Goal: Information Seeking & Learning: Learn about a topic

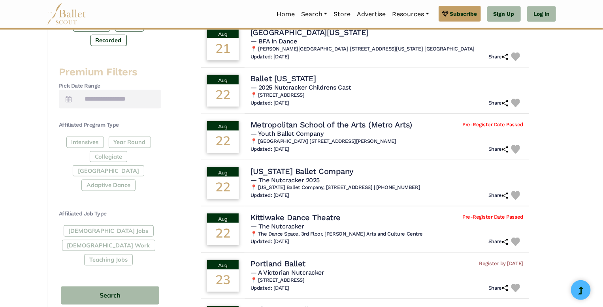
scroll to position [294, 0]
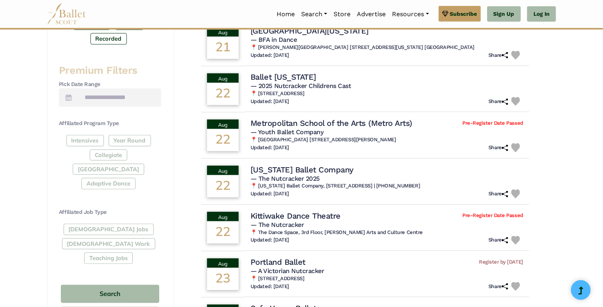
click at [100, 224] on div "[DEMOGRAPHIC_DATA] Jobs [DEMOGRAPHIC_DATA] Work Teaching Jobs" at bounding box center [110, 245] width 102 height 43
click at [71, 224] on div "[DEMOGRAPHIC_DATA] Jobs [DEMOGRAPHIC_DATA] Work Teaching Jobs" at bounding box center [110, 245] width 102 height 43
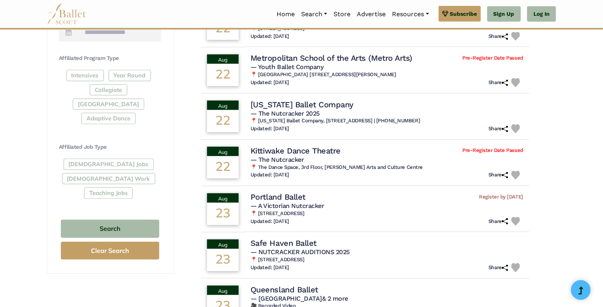
scroll to position [361, 0]
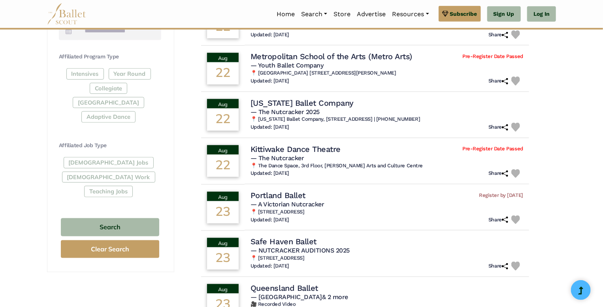
click at [96, 157] on div "[DEMOGRAPHIC_DATA] Jobs [DEMOGRAPHIC_DATA] Work Teaching Jobs" at bounding box center [110, 178] width 102 height 43
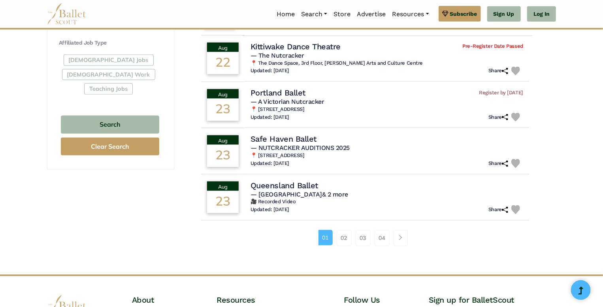
scroll to position [466, 0]
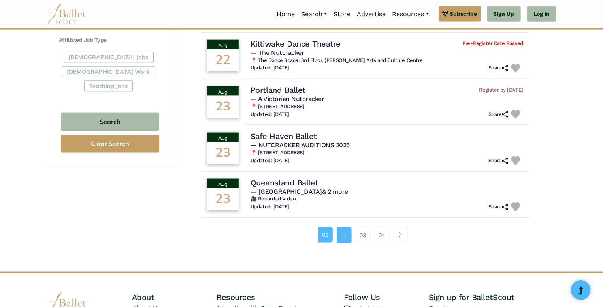
click at [347, 238] on link "02" at bounding box center [344, 236] width 15 height 16
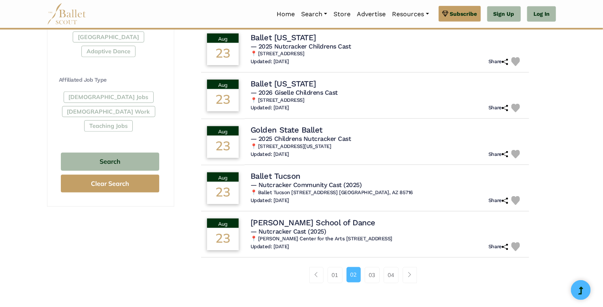
scroll to position [427, 0]
click at [369, 275] on link "03" at bounding box center [372, 275] width 15 height 16
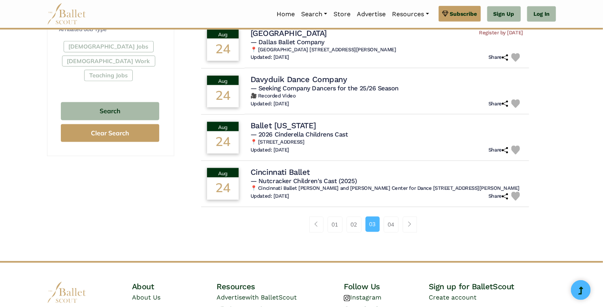
scroll to position [480, 0]
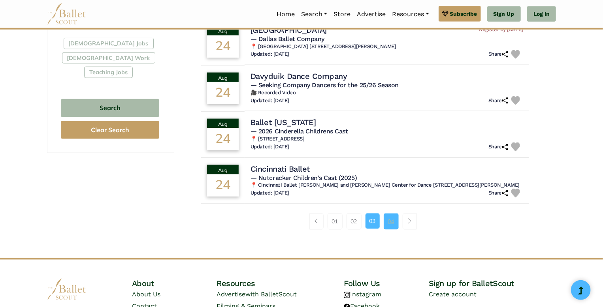
click at [387, 222] on link "04" at bounding box center [391, 222] width 15 height 16
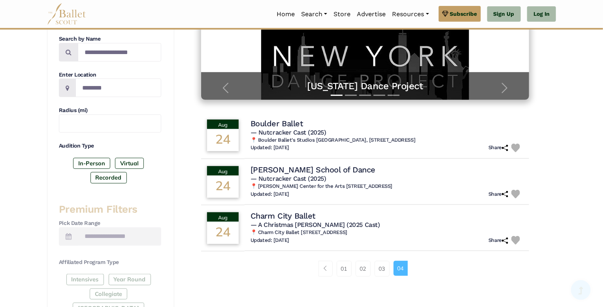
scroll to position [168, 0]
